Goal: Information Seeking & Learning: Learn about a topic

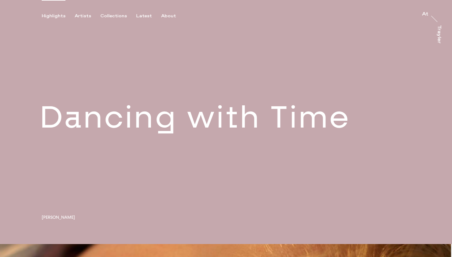
click at [83, 13] on div "Highlights Artists Collections Latest About At At [PERSON_NAME]" at bounding box center [227, 9] width 454 height 19
click at [83, 15] on div "Artists" at bounding box center [83, 16] width 16 height 6
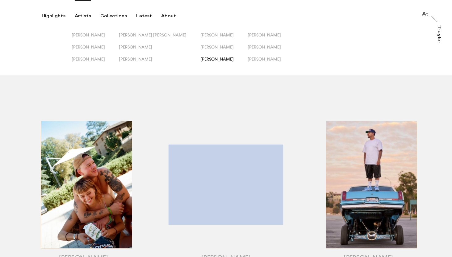
click at [206, 58] on span "[PERSON_NAME]" at bounding box center [217, 59] width 33 height 5
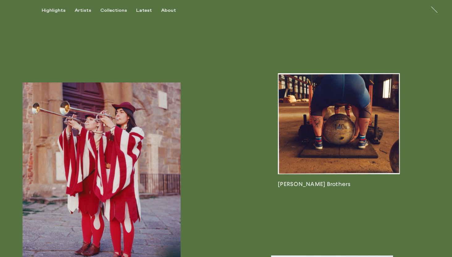
scroll to position [652, 0]
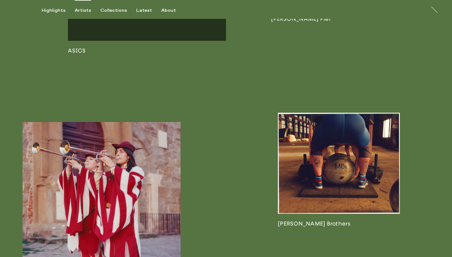
click at [80, 9] on div "Artists" at bounding box center [83, 11] width 16 height 6
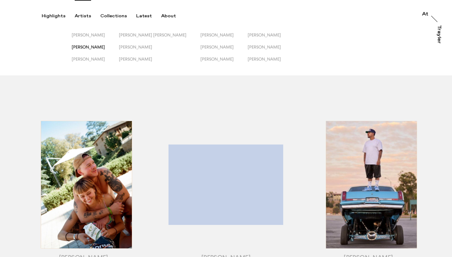
click at [84, 48] on span "[PERSON_NAME]" at bounding box center [88, 46] width 33 height 5
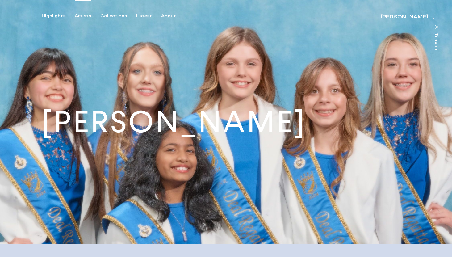
click at [78, 15] on div "Artists" at bounding box center [83, 16] width 16 height 6
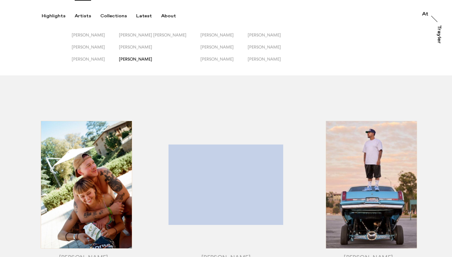
click at [146, 59] on span "[PERSON_NAME]" at bounding box center [135, 59] width 33 height 5
